Goal: Complete application form

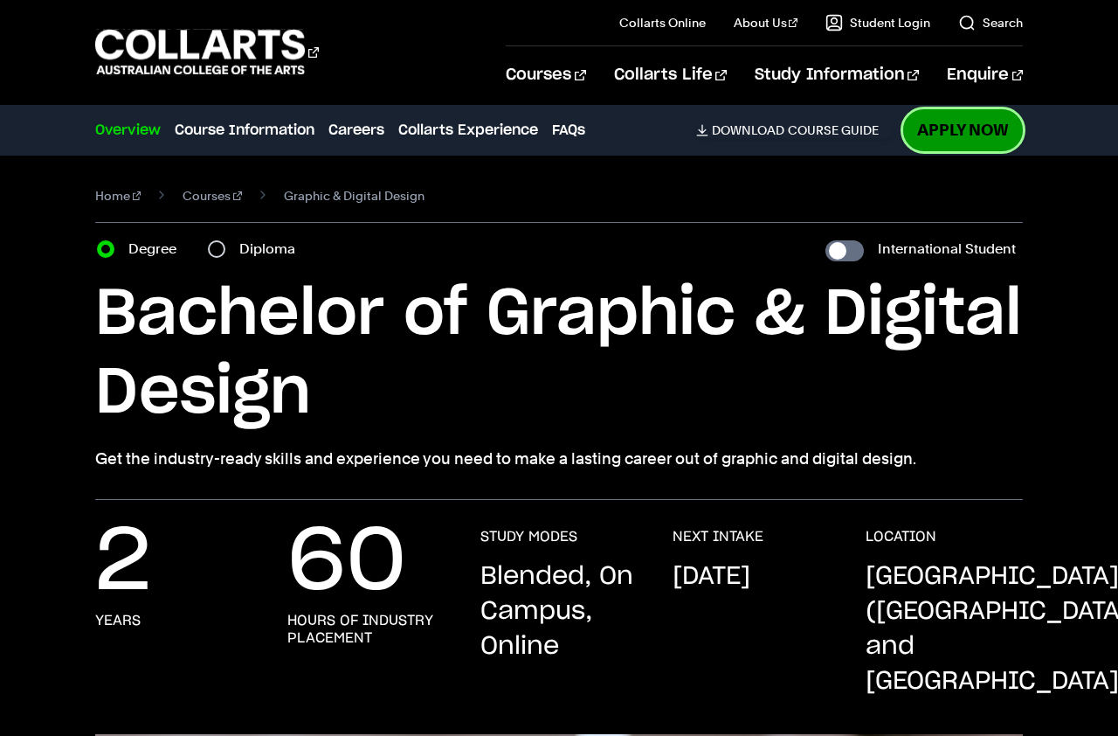
click at [1000, 120] on link "Apply Now" at bounding box center [964, 129] width 120 height 41
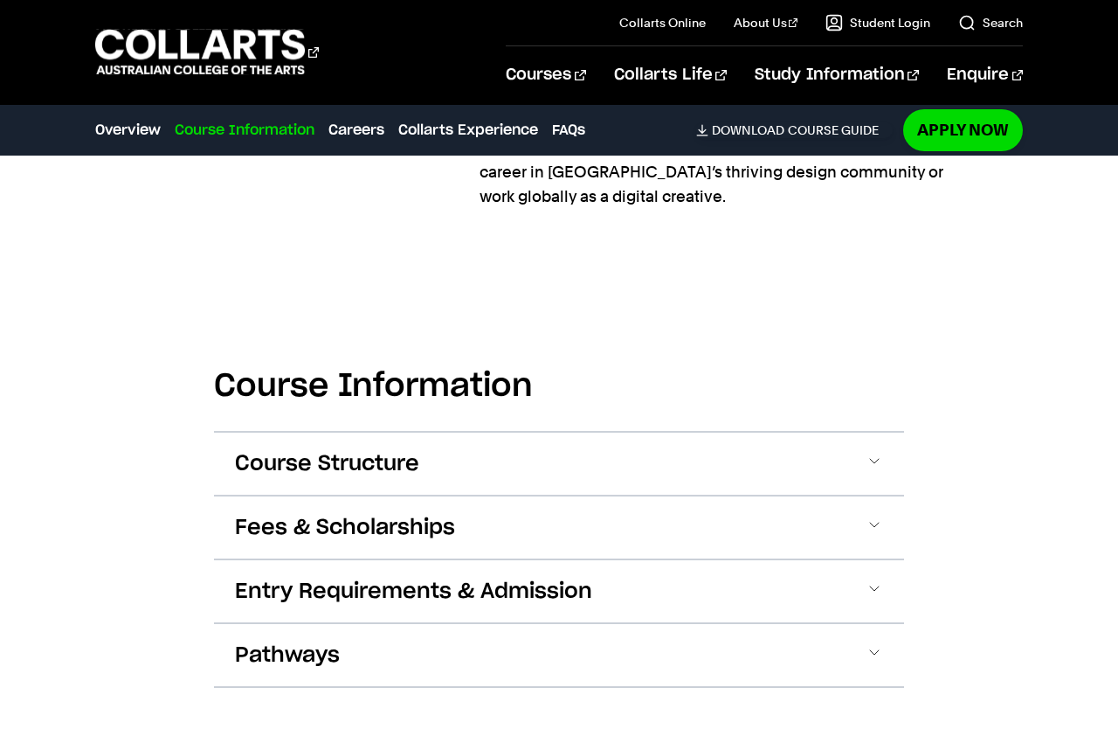
scroll to position [2050, 0]
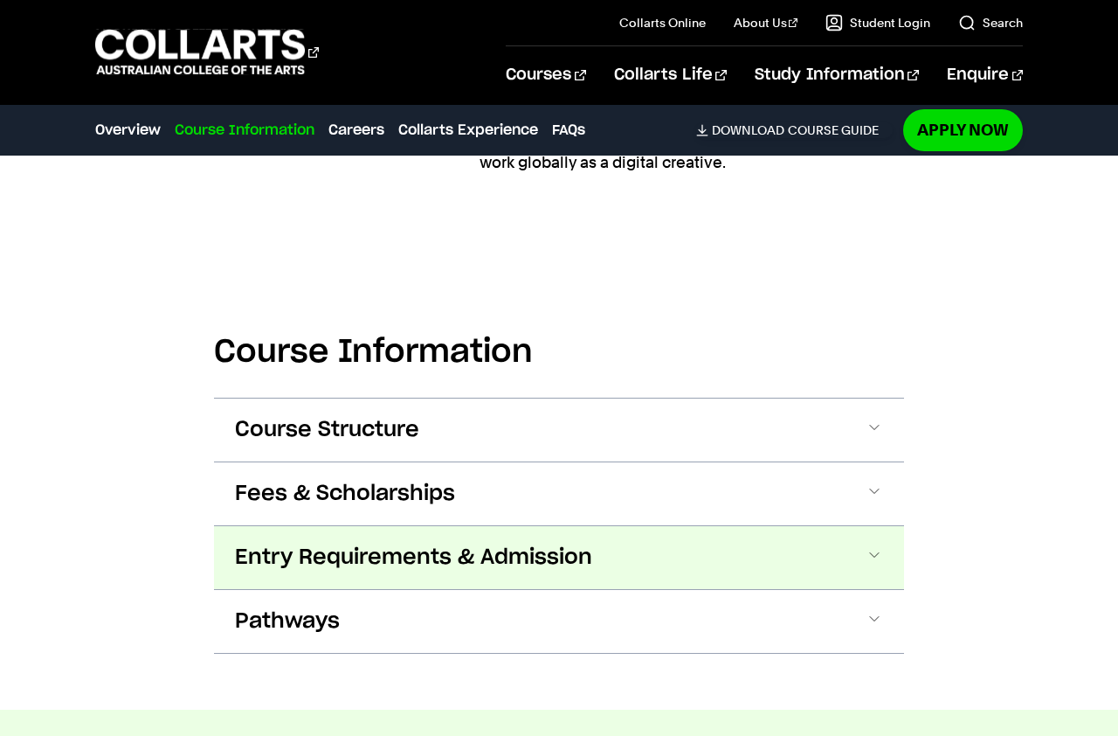
click at [583, 544] on span "Entry Requirements & Admission" at bounding box center [413, 558] width 357 height 28
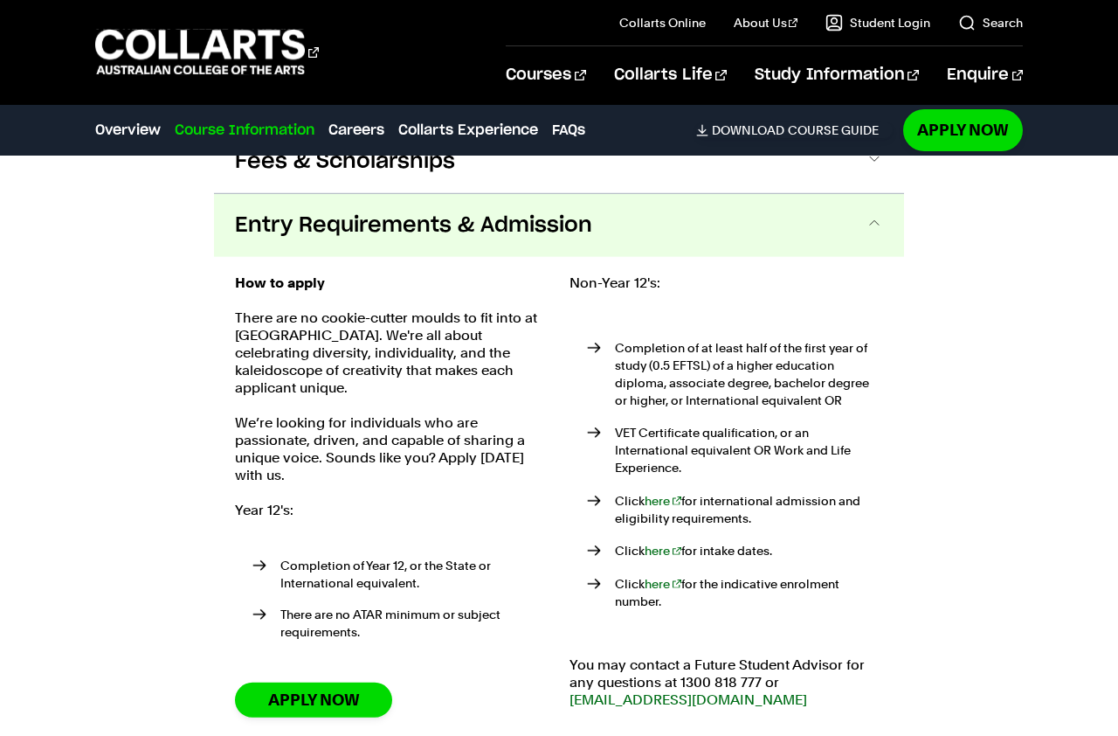
scroll to position [2384, 0]
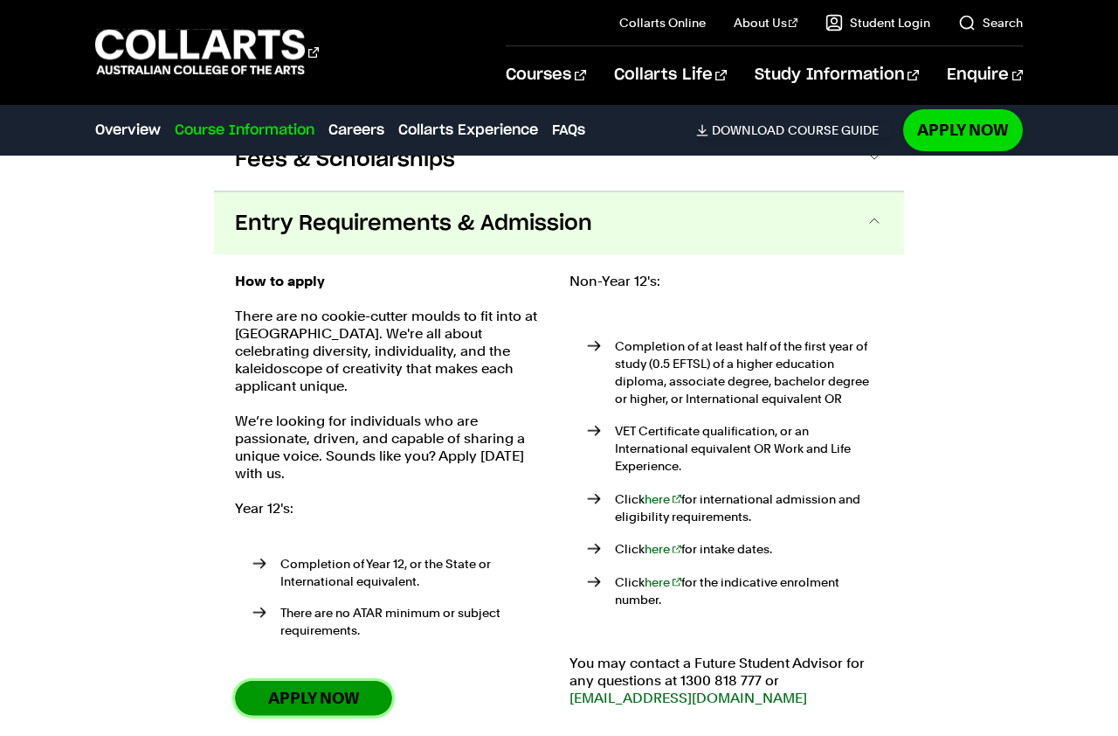
click at [324, 681] on link "Apply Now" at bounding box center [313, 698] width 157 height 34
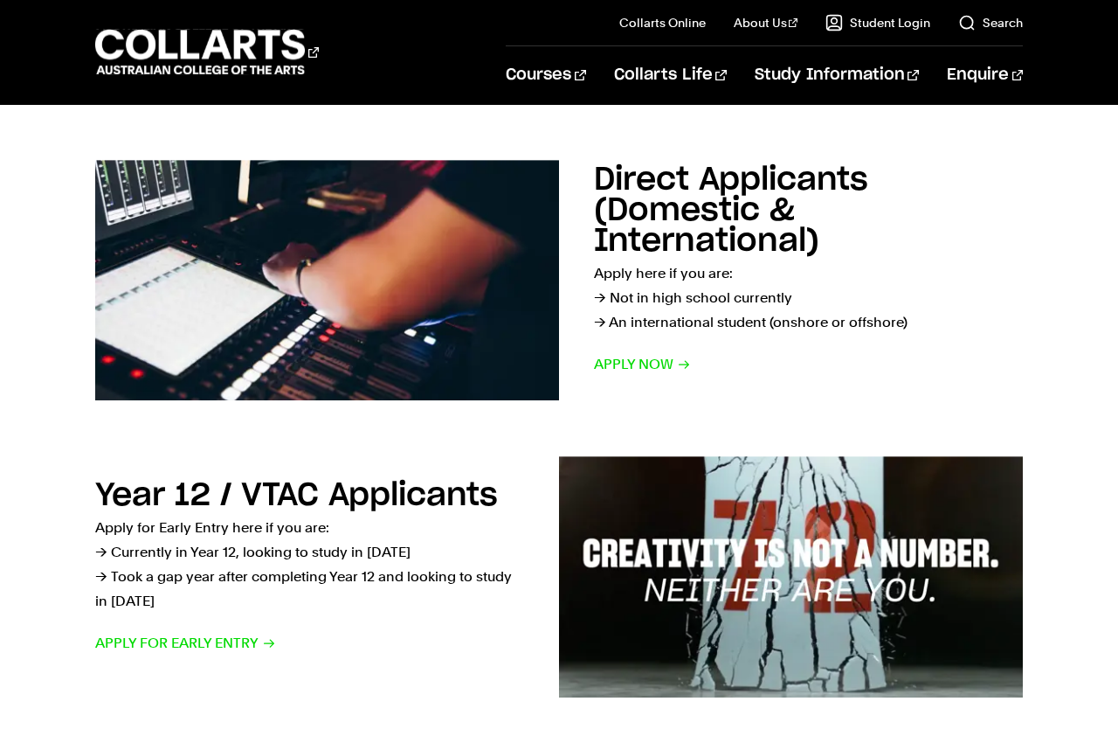
scroll to position [267, 0]
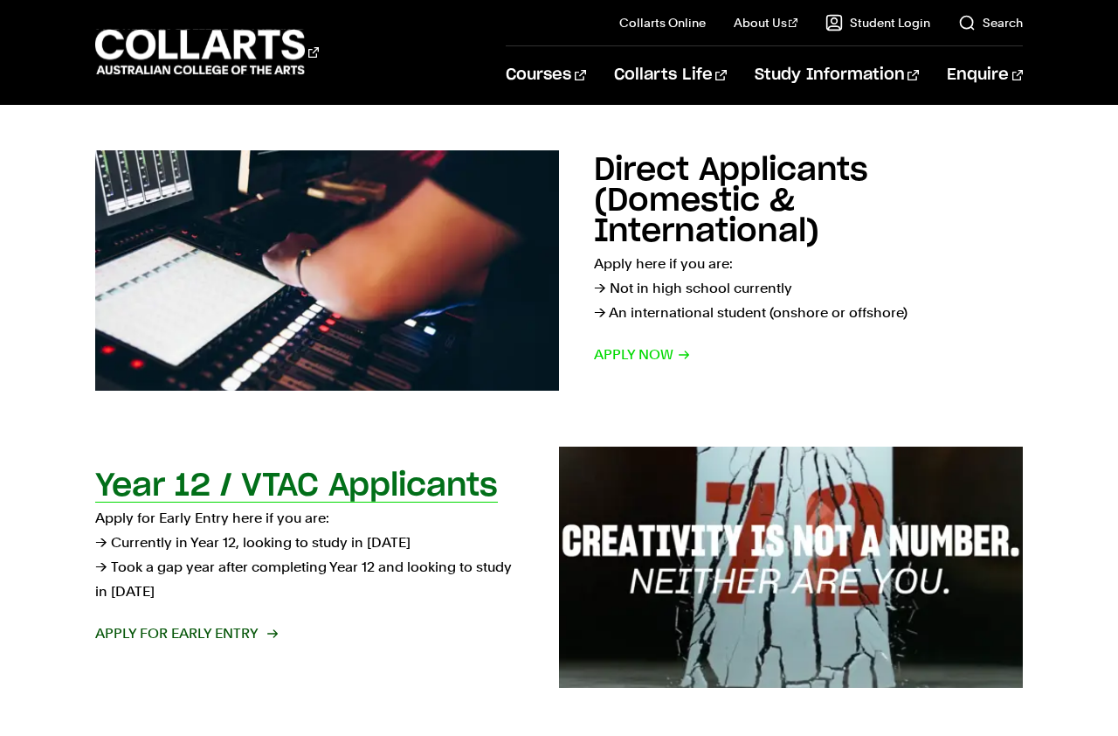
click at [217, 634] on span "Apply for Early Entry" at bounding box center [185, 633] width 181 height 24
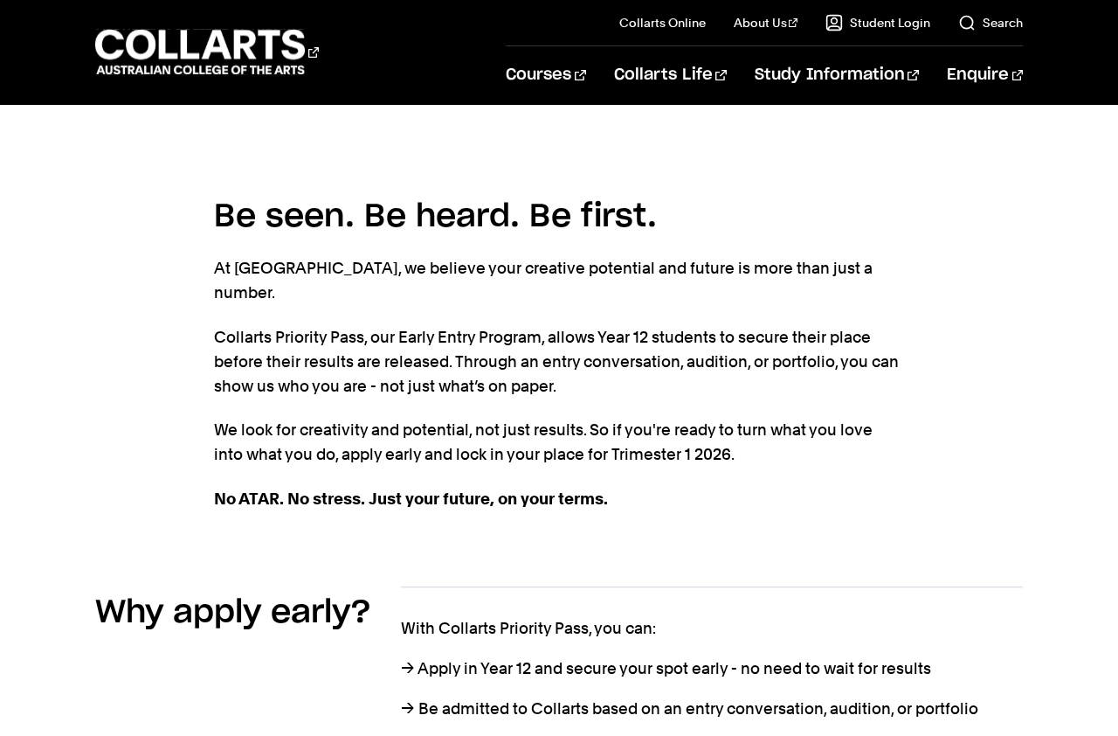
scroll to position [322, 0]
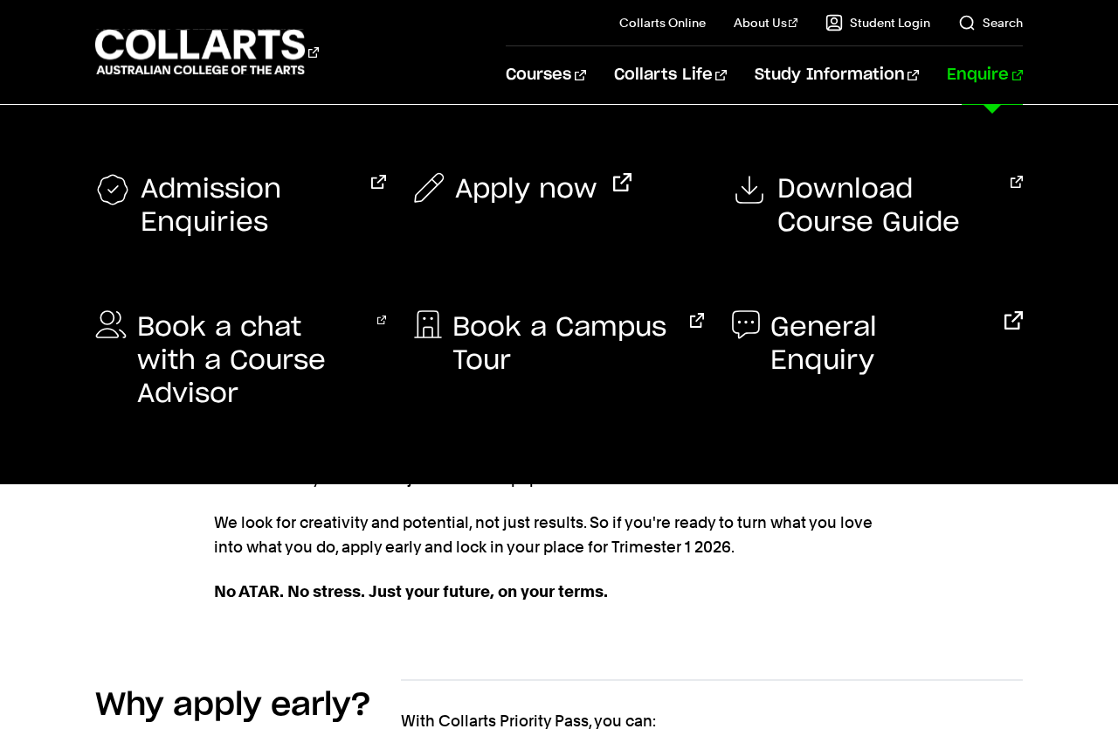
click at [999, 75] on link "Enquire" at bounding box center [985, 75] width 76 height 58
click at [751, 197] on icon at bounding box center [753, 189] width 35 height 35
click at [218, 204] on span "Admission Enquiries" at bounding box center [248, 206] width 215 height 66
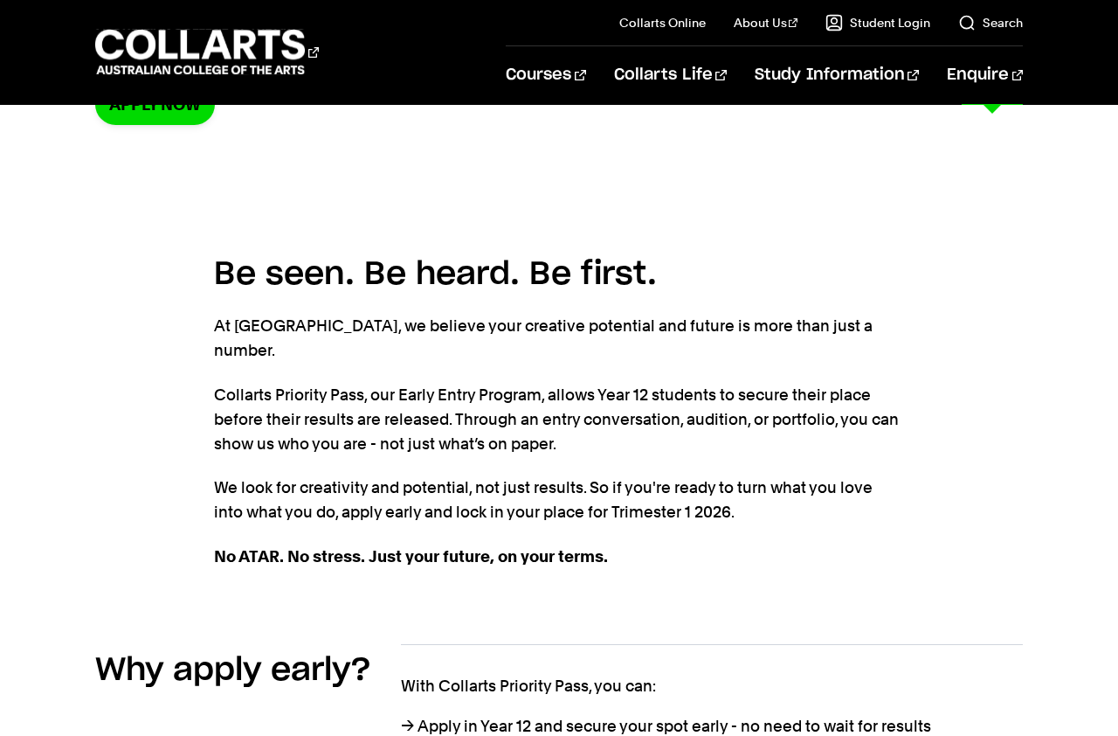
scroll to position [0, 0]
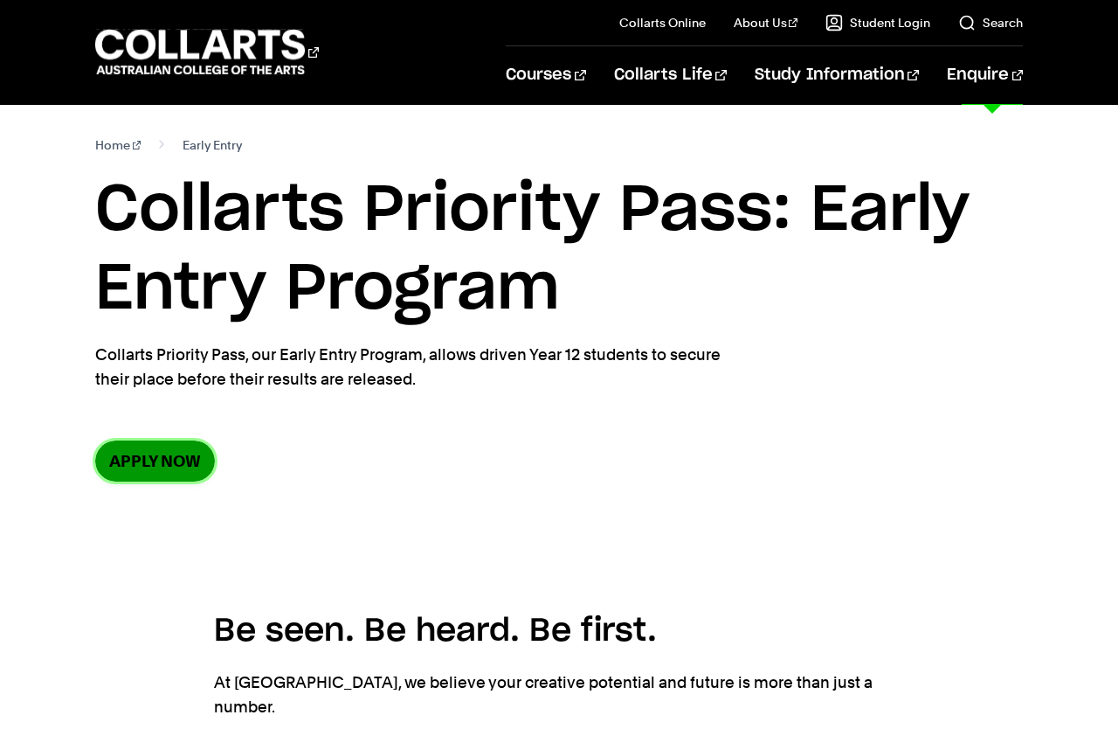
click at [156, 451] on link "Apply now" at bounding box center [155, 460] width 120 height 41
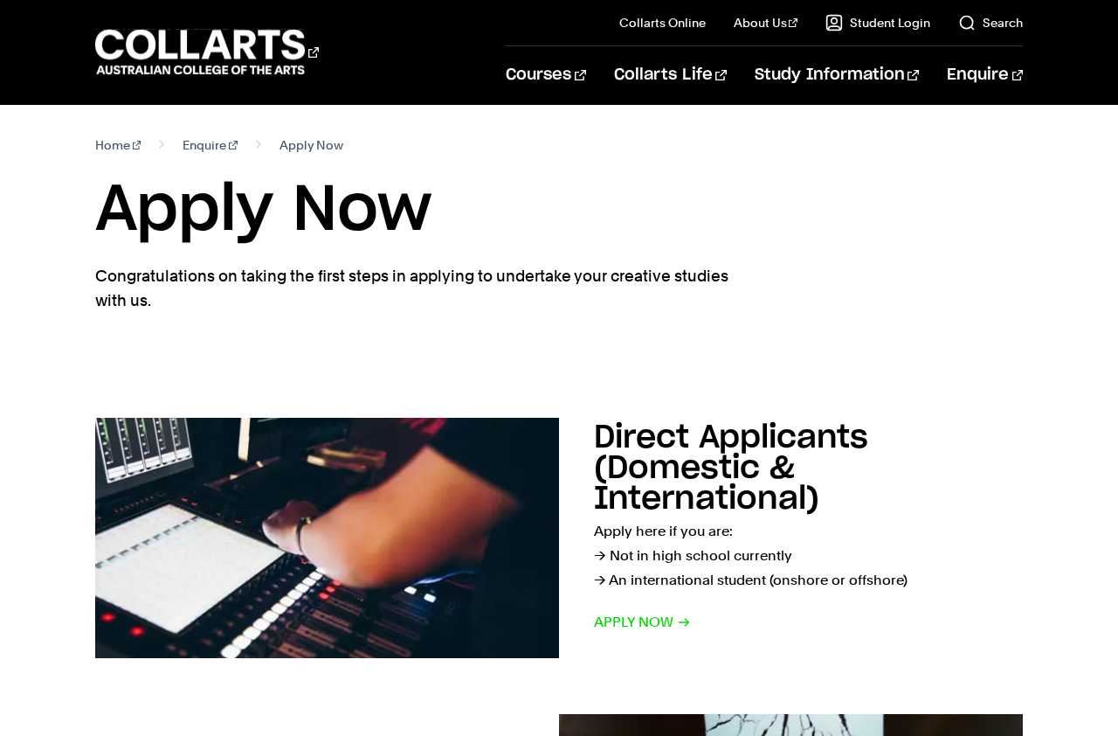
scroll to position [267, 0]
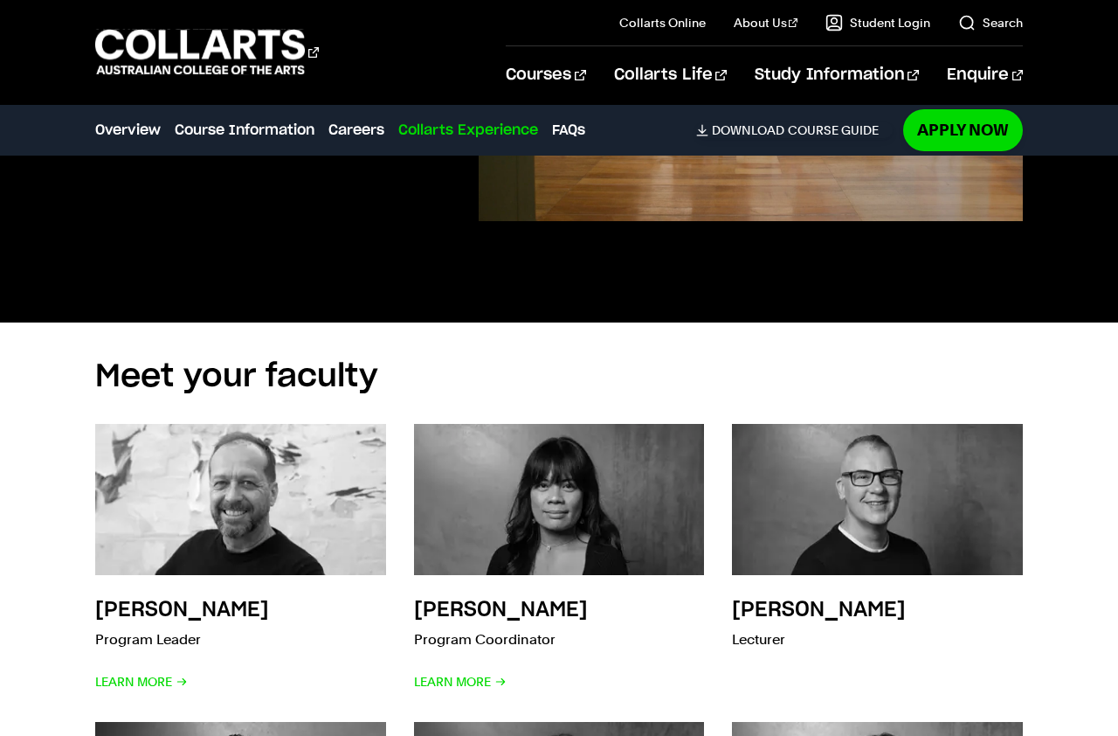
scroll to position [4815, 0]
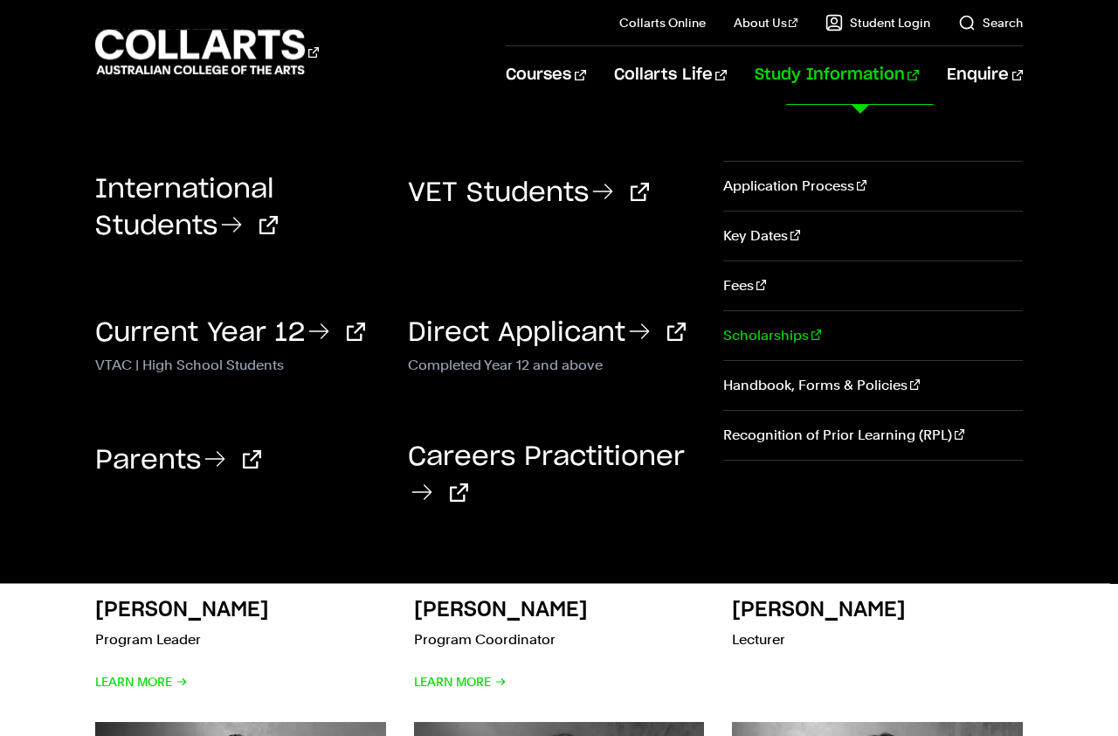
click at [770, 334] on link "Scholarships" at bounding box center [874, 335] width 300 height 49
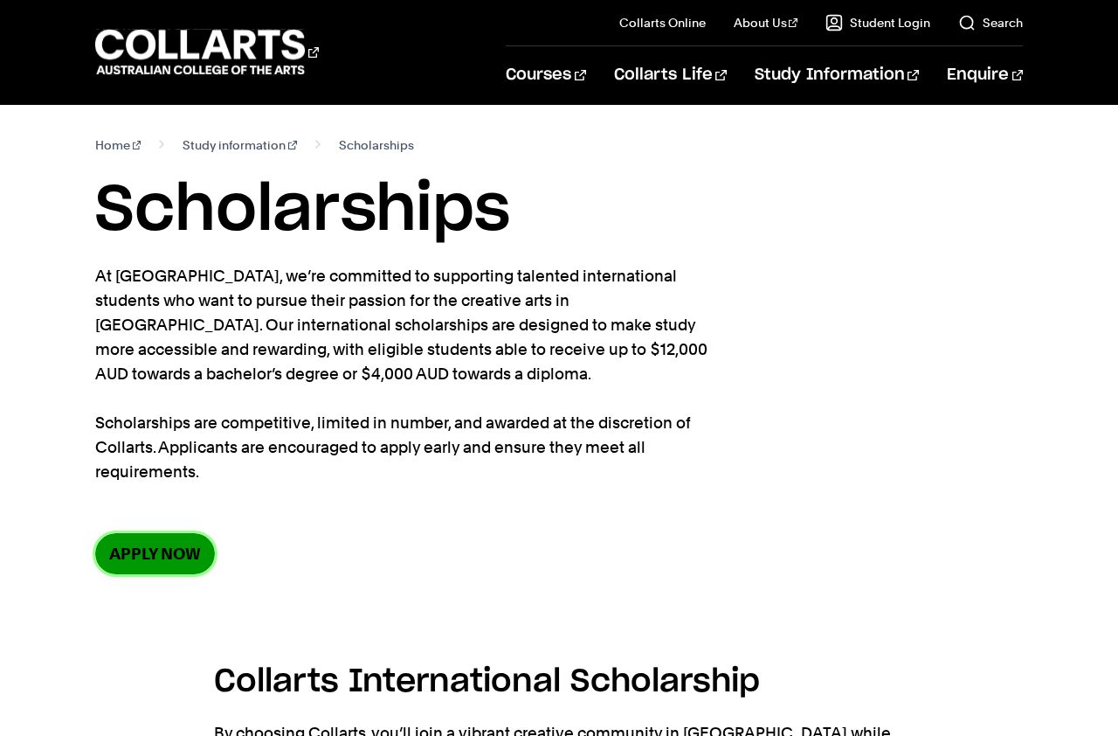
click at [175, 553] on link "Apply now" at bounding box center [155, 553] width 120 height 41
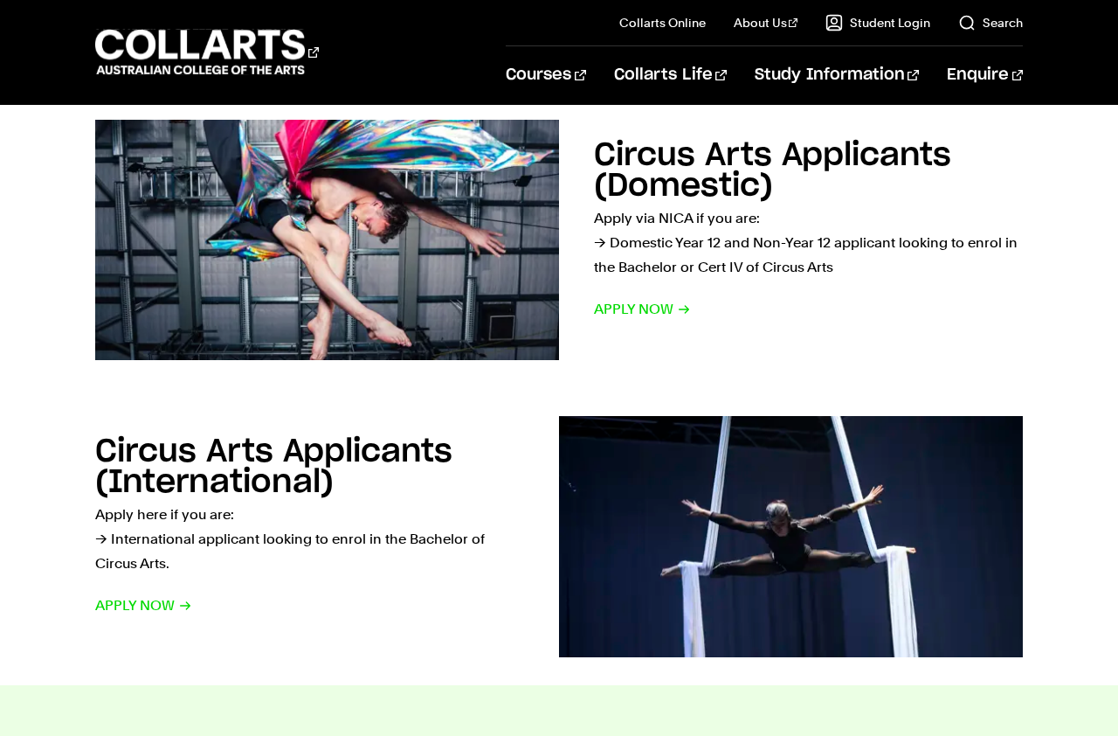
scroll to position [357, 0]
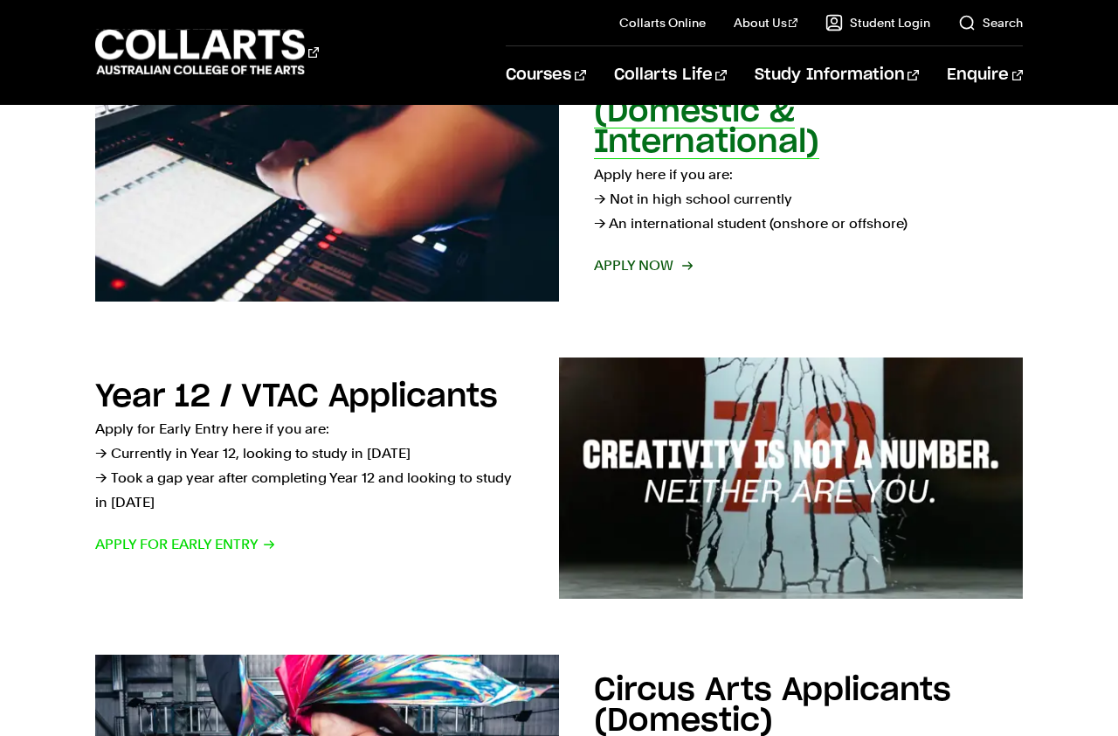
click at [665, 276] on span "Apply now" at bounding box center [642, 265] width 97 height 24
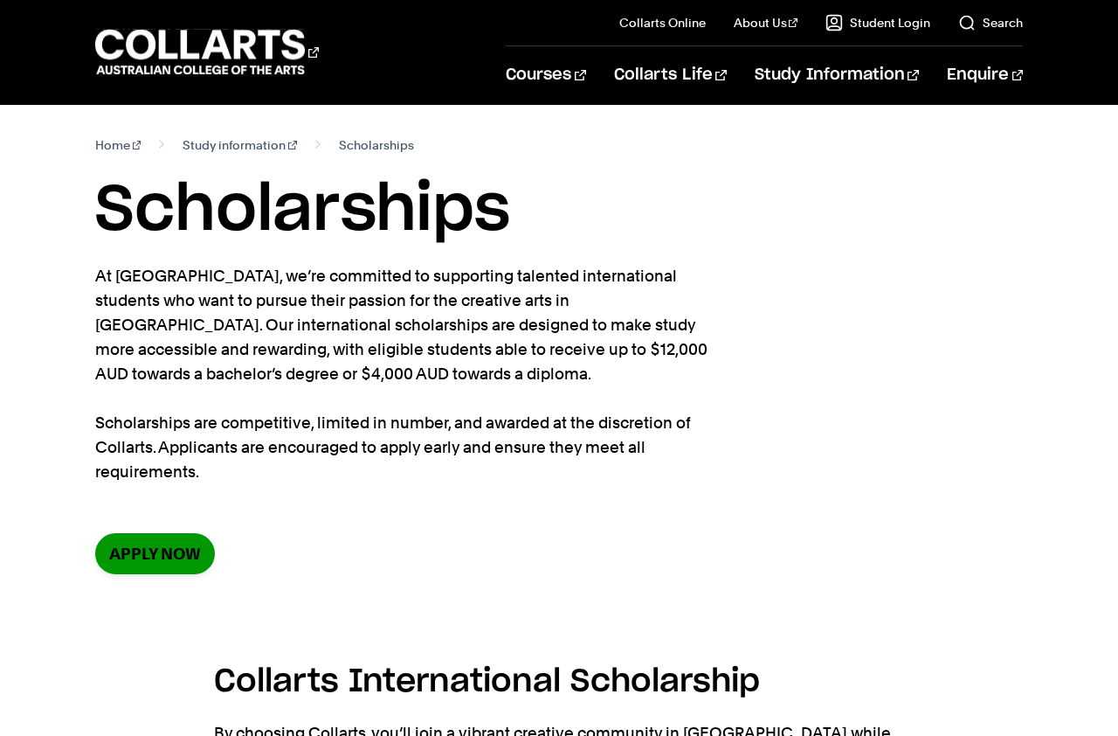
click at [155, 556] on link "Apply now" at bounding box center [155, 553] width 120 height 41
